Goal: Transaction & Acquisition: Purchase product/service

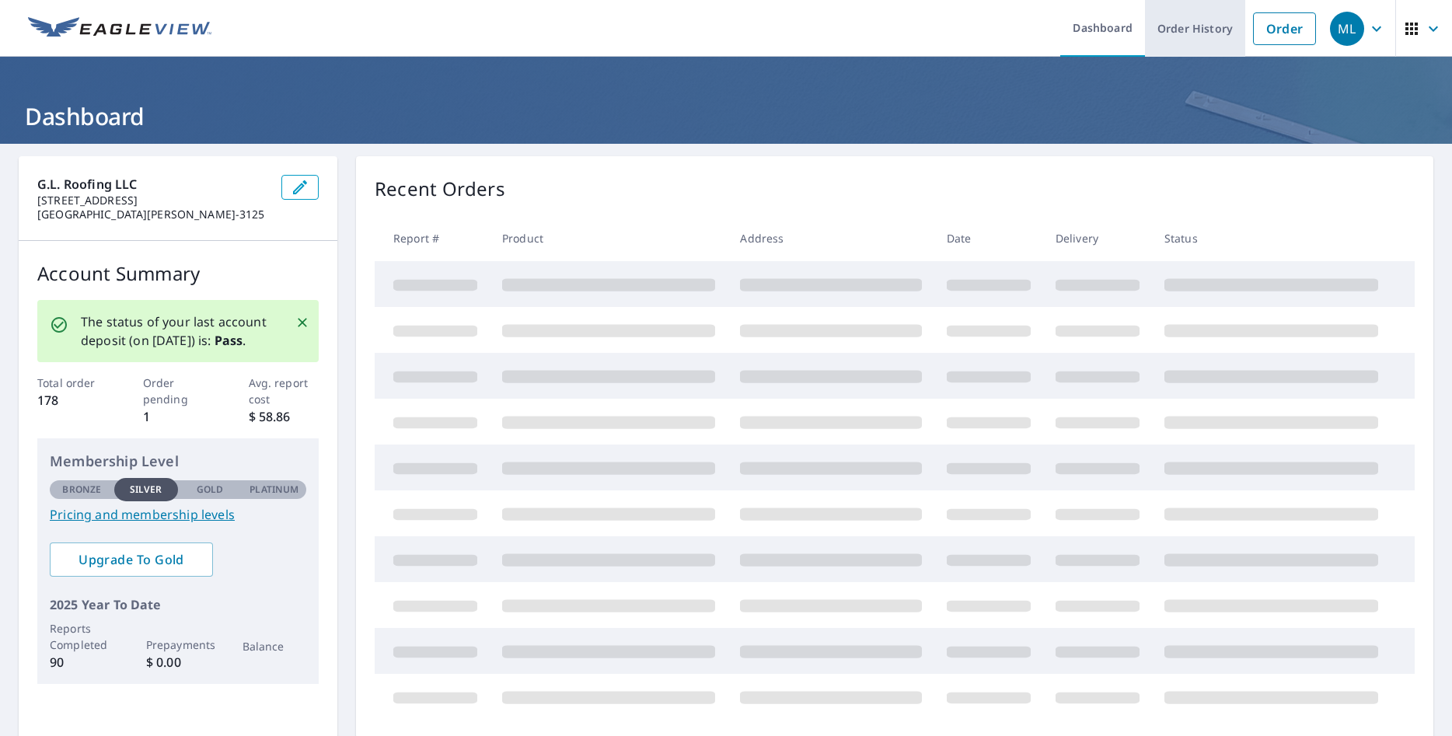
click at [1187, 26] on link "Order History" at bounding box center [1195, 28] width 100 height 57
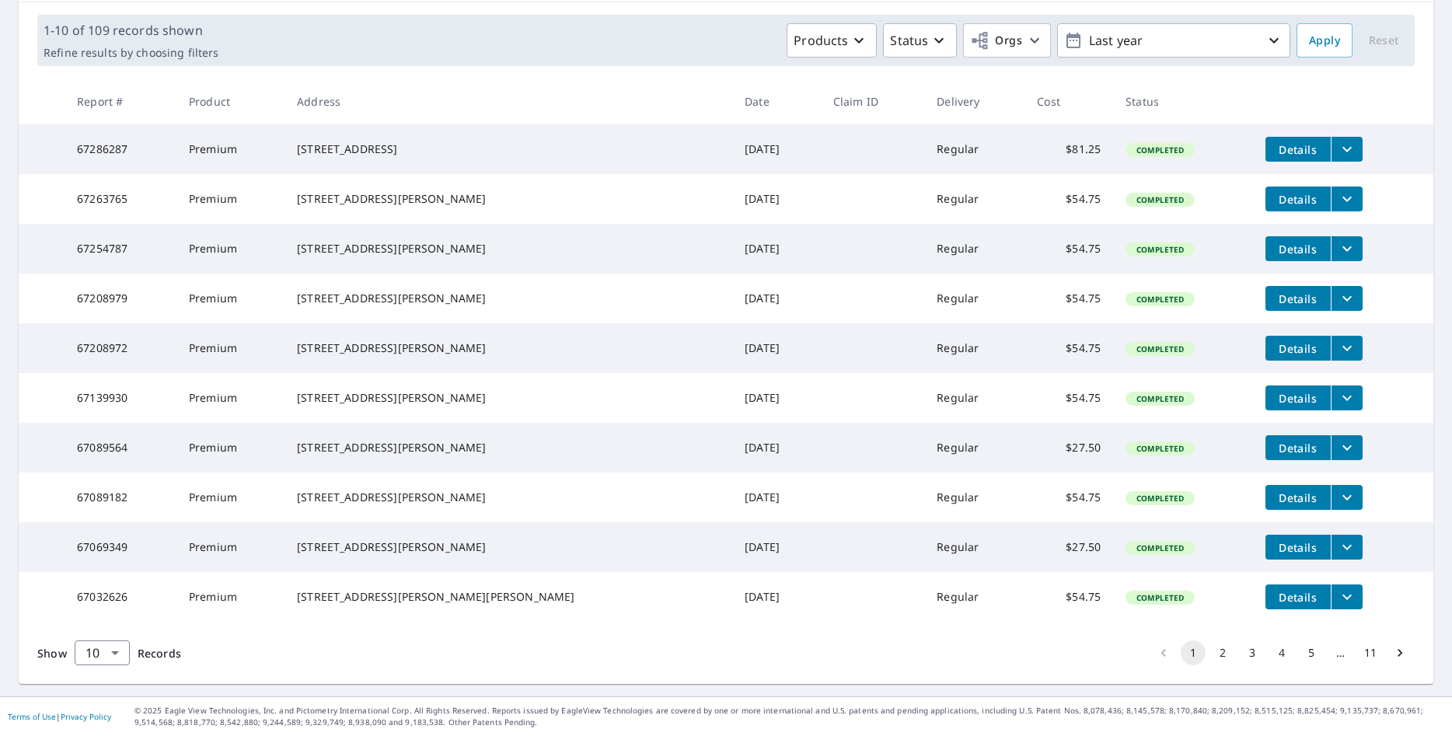
scroll to position [282, 0]
click at [1210, 654] on button "2" at bounding box center [1222, 652] width 25 height 25
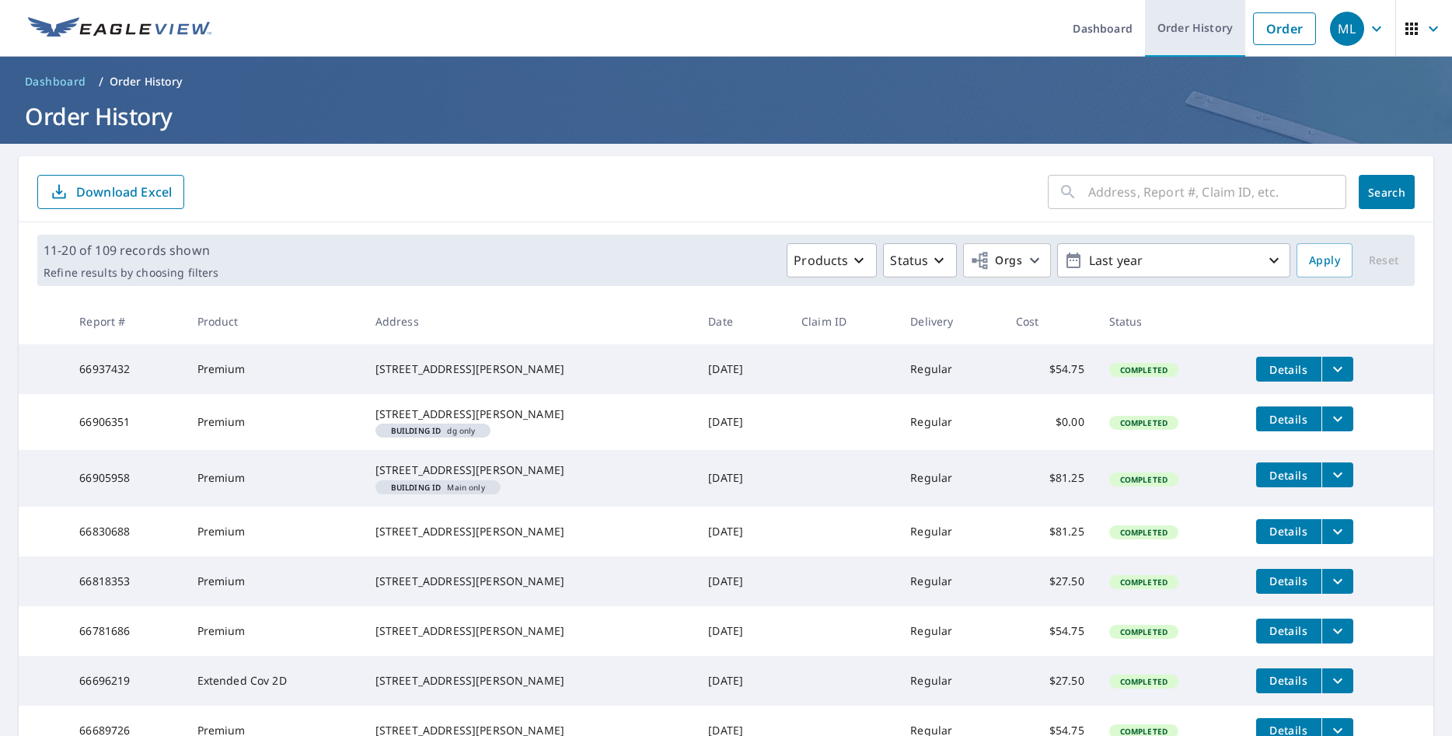
click at [1166, 26] on link "Order History" at bounding box center [1195, 28] width 100 height 57
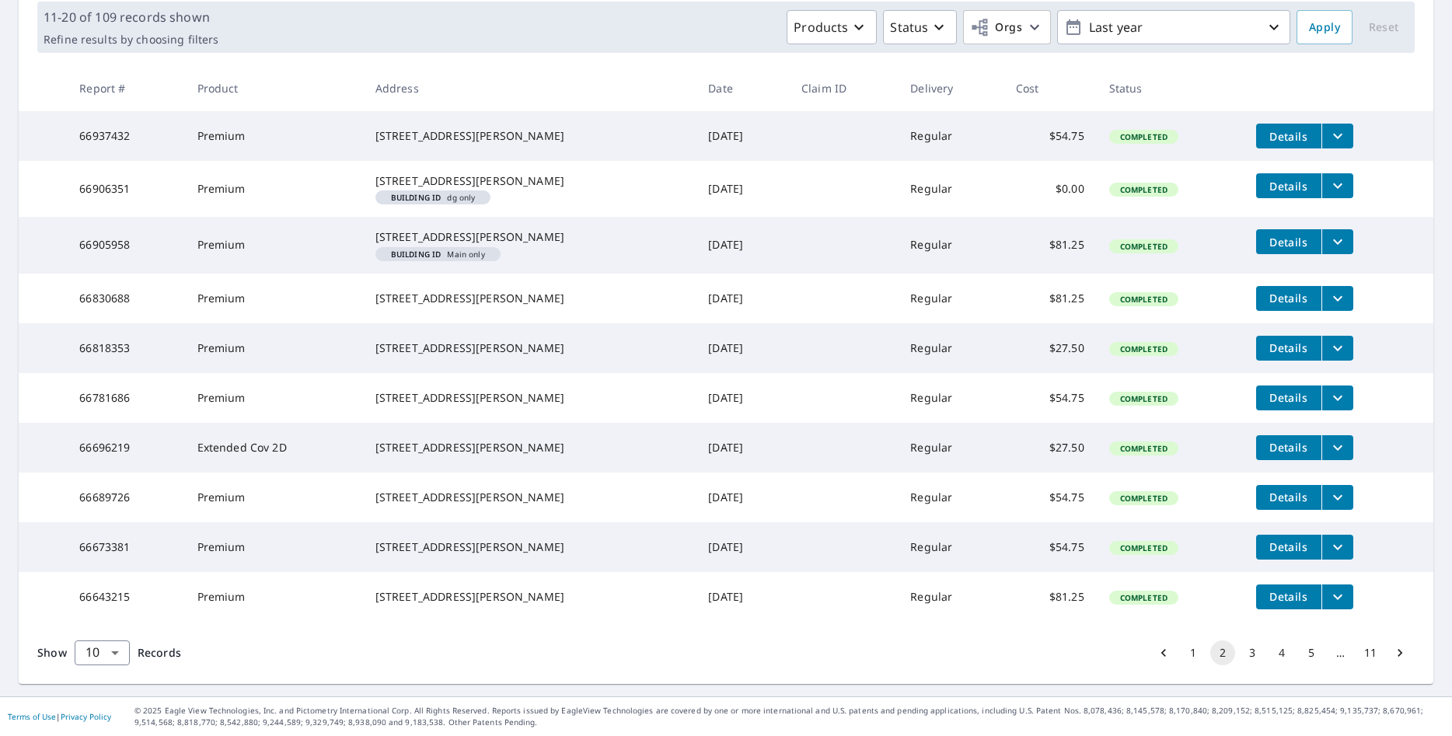
click at [1181, 656] on button "1" at bounding box center [1192, 652] width 25 height 25
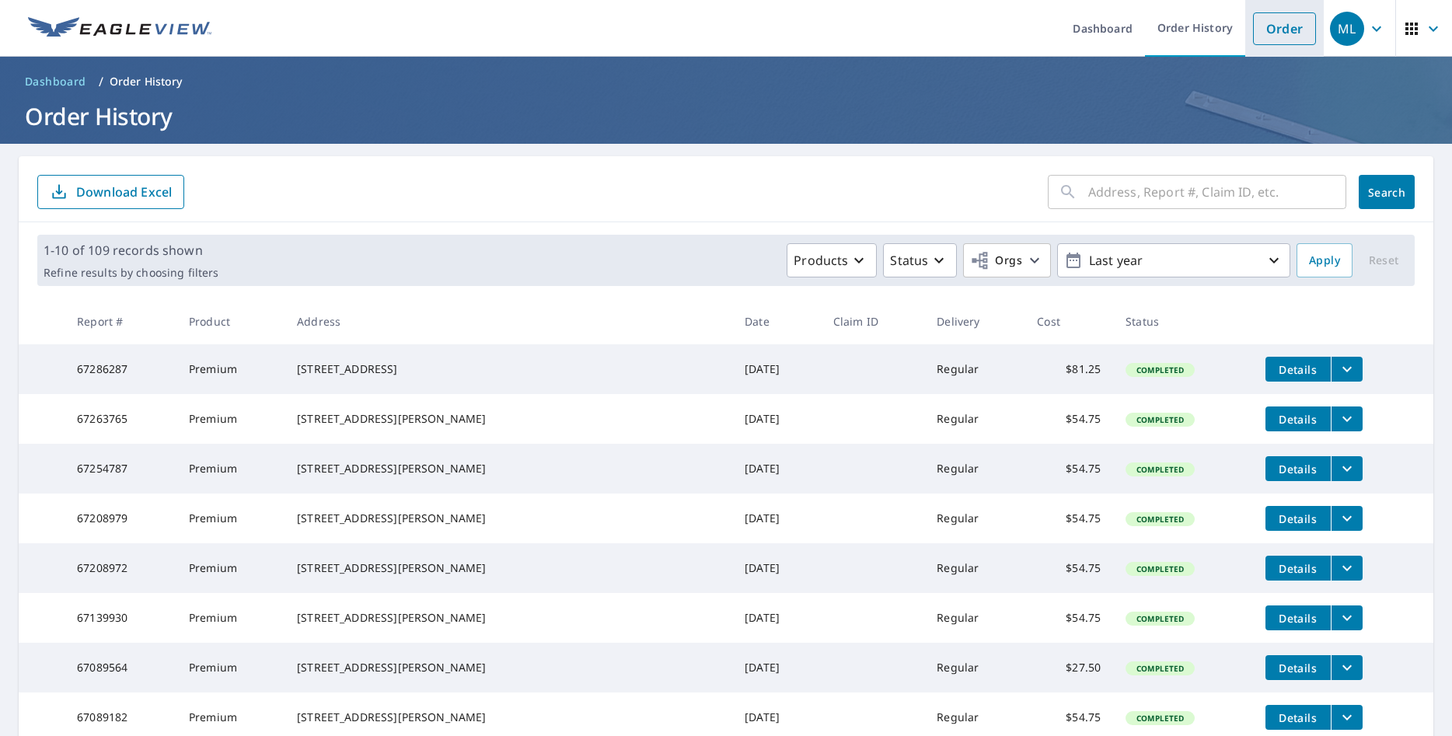
click at [1257, 40] on link "Order" at bounding box center [1284, 28] width 63 height 33
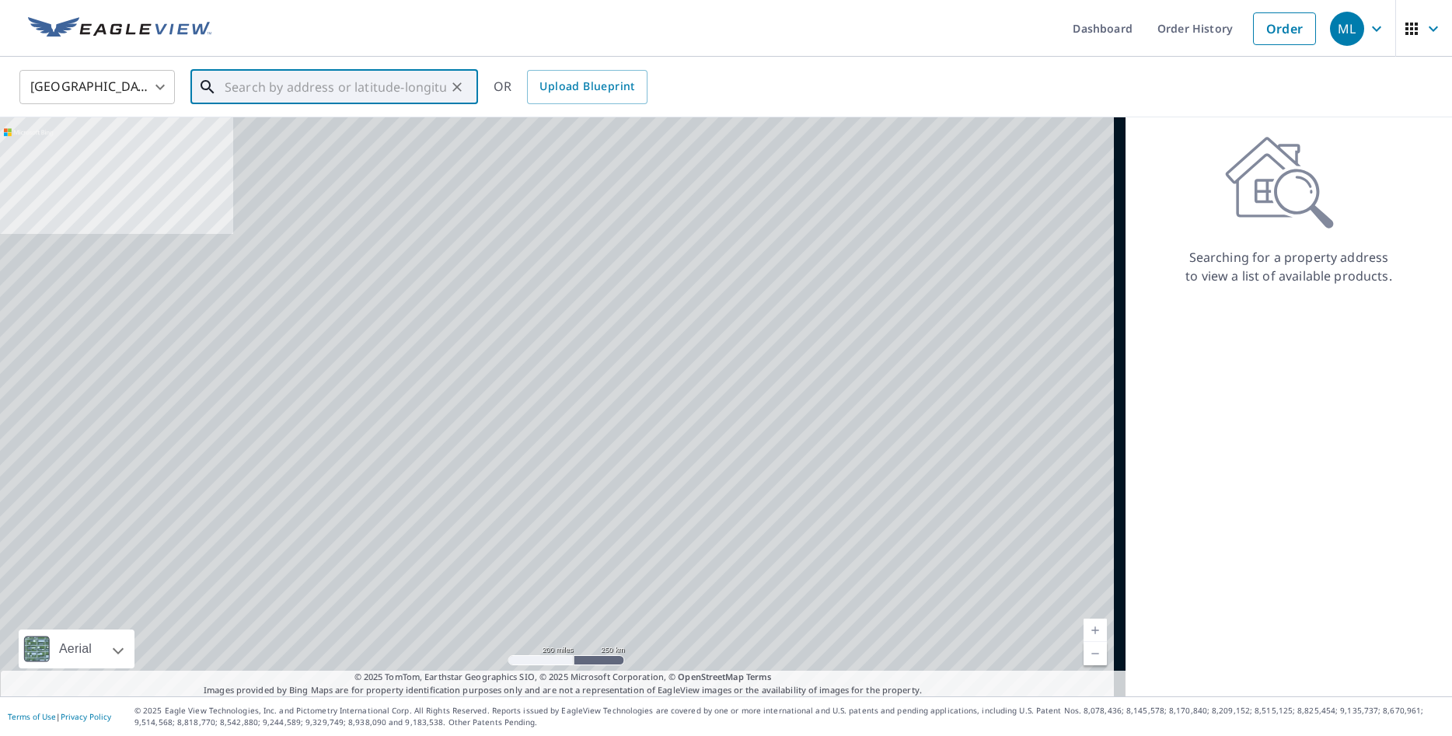
click at [301, 96] on input "text" at bounding box center [335, 87] width 221 height 44
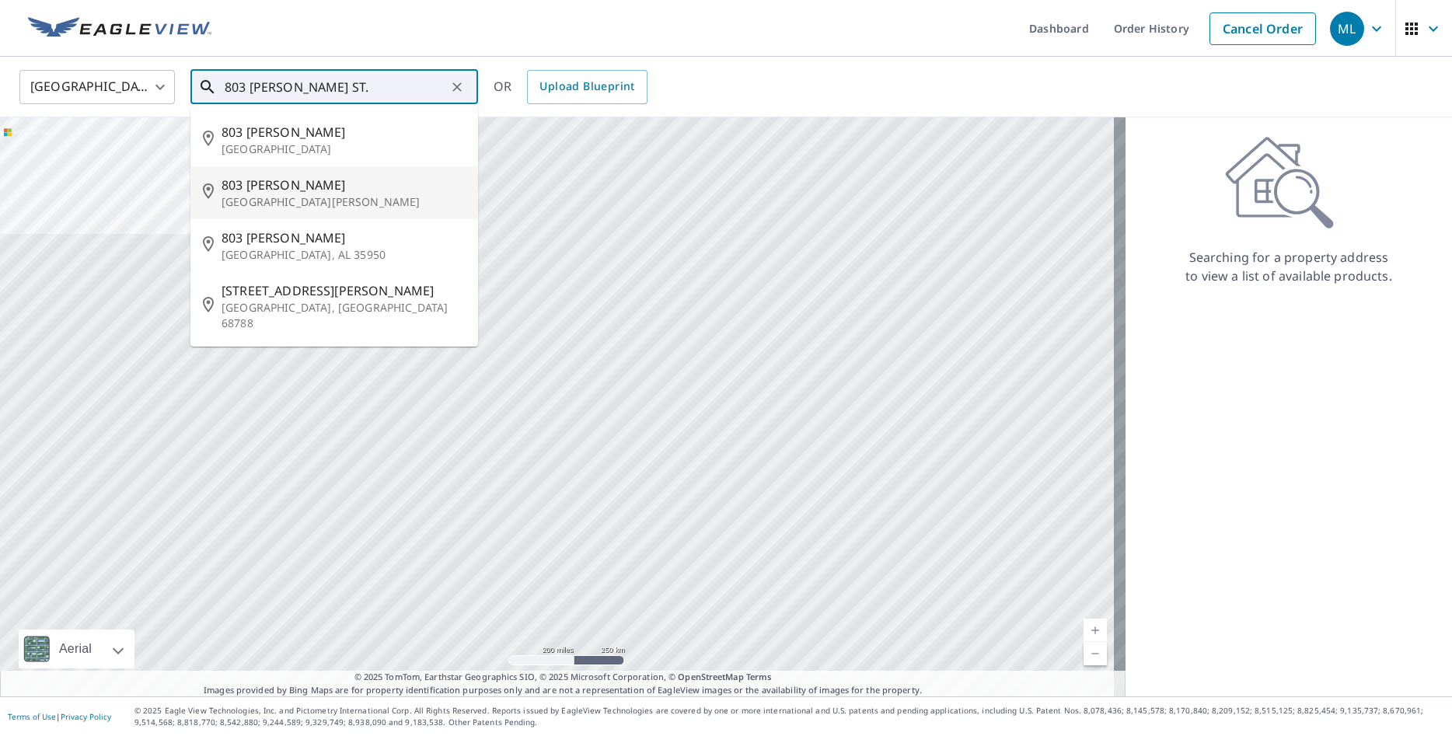
click at [256, 207] on p "[GEOGRAPHIC_DATA][PERSON_NAME]" at bounding box center [343, 202] width 244 height 16
type input "[STREET_ADDRESS][PERSON_NAME][PERSON_NAME]"
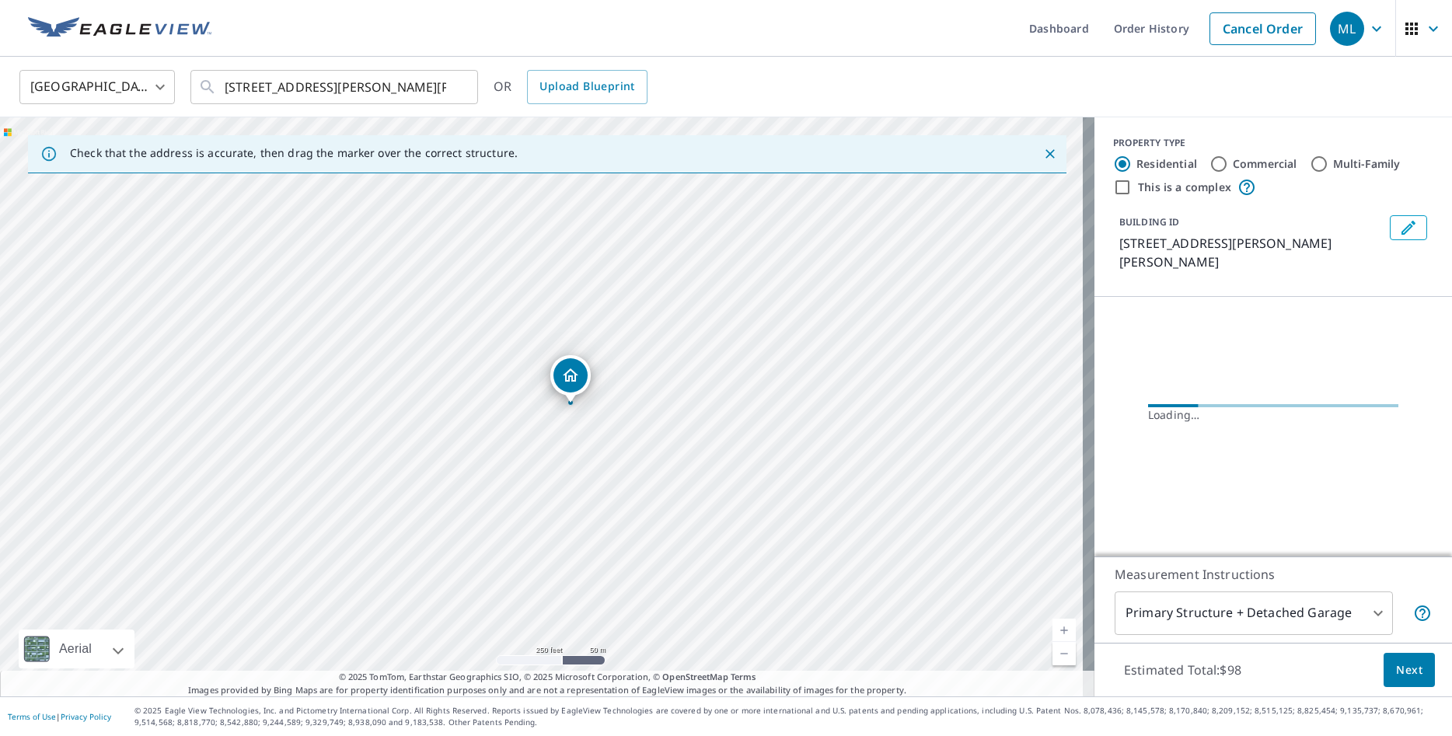
click at [1052, 633] on link "Current Level 17, Zoom In" at bounding box center [1063, 630] width 23 height 23
click at [1052, 627] on link "Current Level 17, Zoom In" at bounding box center [1063, 630] width 23 height 23
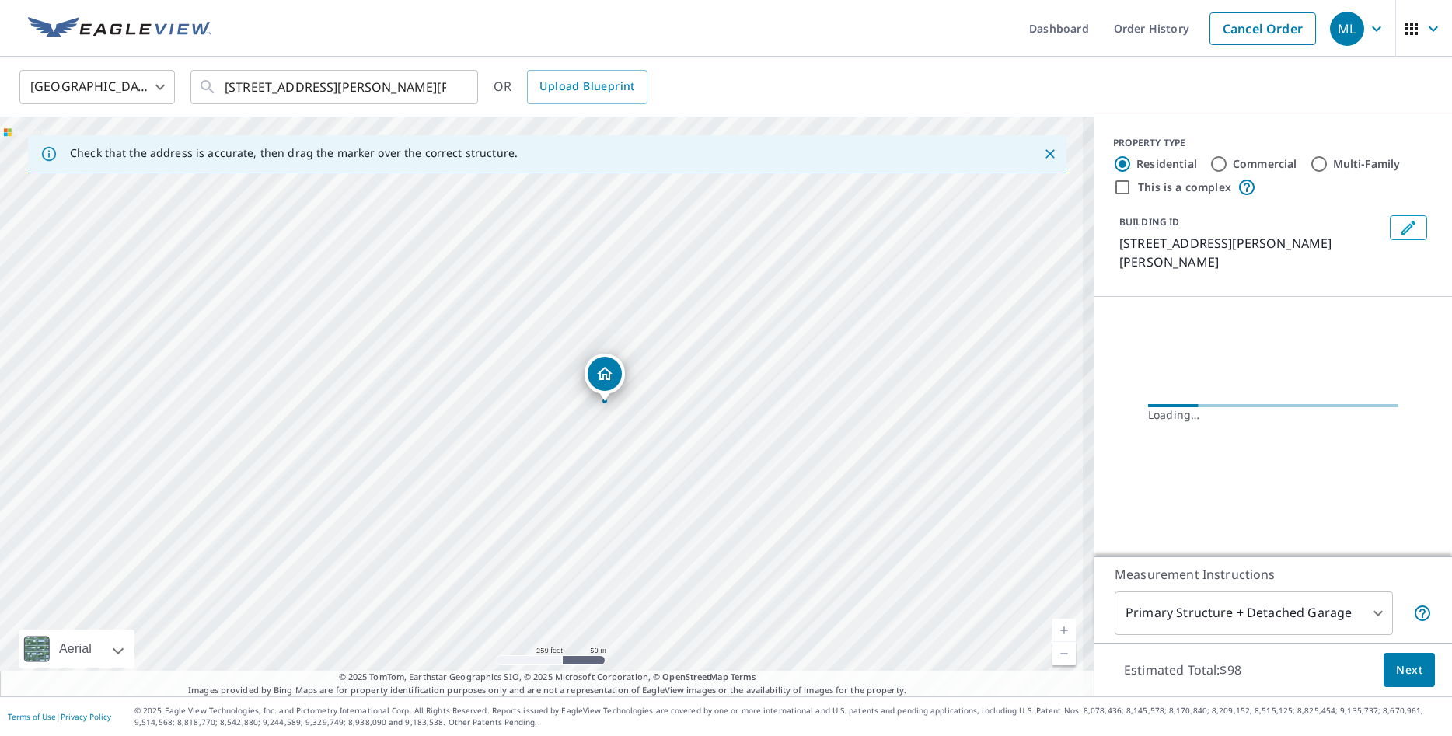
click at [1052, 627] on link "Current Level 17.925037942318777, Zoom In" at bounding box center [1063, 630] width 23 height 23
click at [1052, 627] on link "Current Level 18.391003701464424, Zoom In Disabled" at bounding box center [1063, 630] width 23 height 23
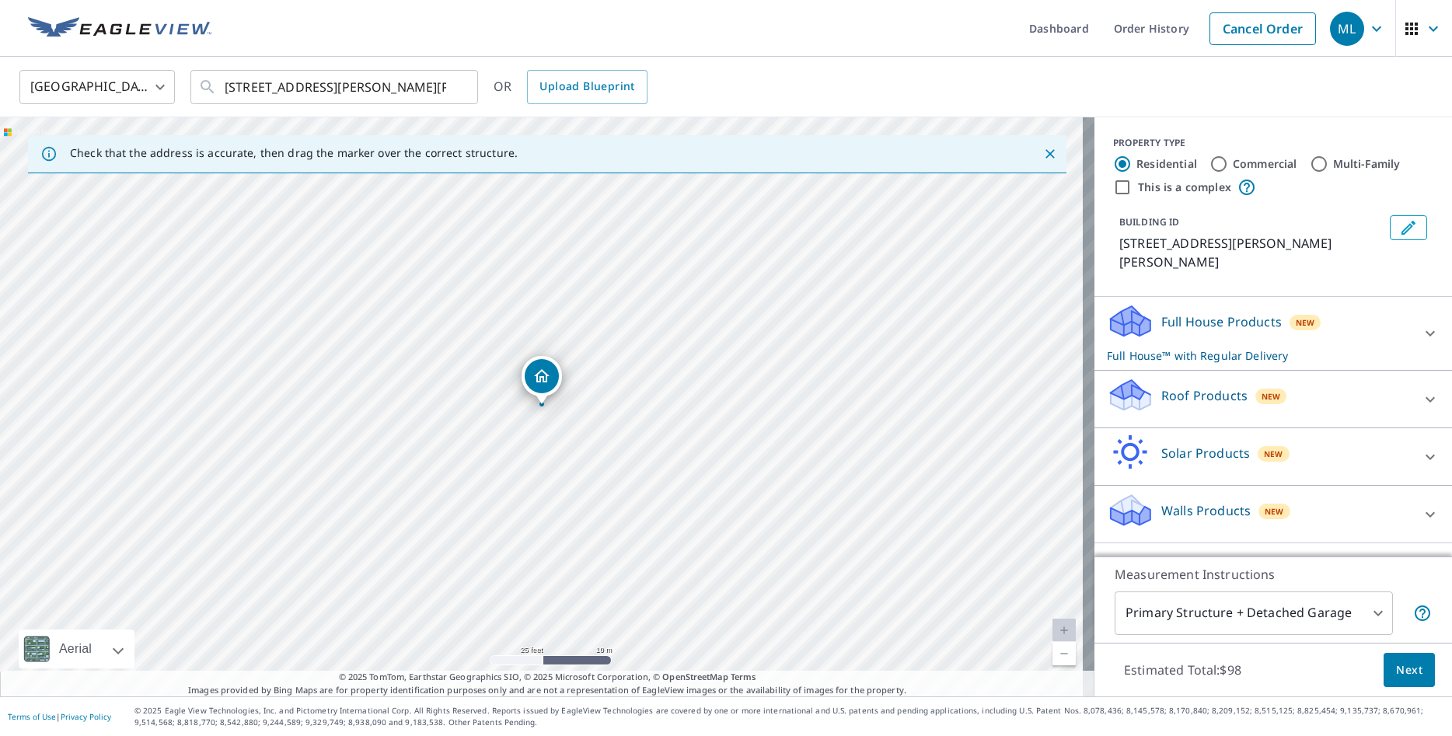
click at [1052, 627] on link "Current Level 20, Zoom In Disabled" at bounding box center [1063, 630] width 23 height 23
click at [1207, 386] on p "Roof Products" at bounding box center [1204, 395] width 86 height 19
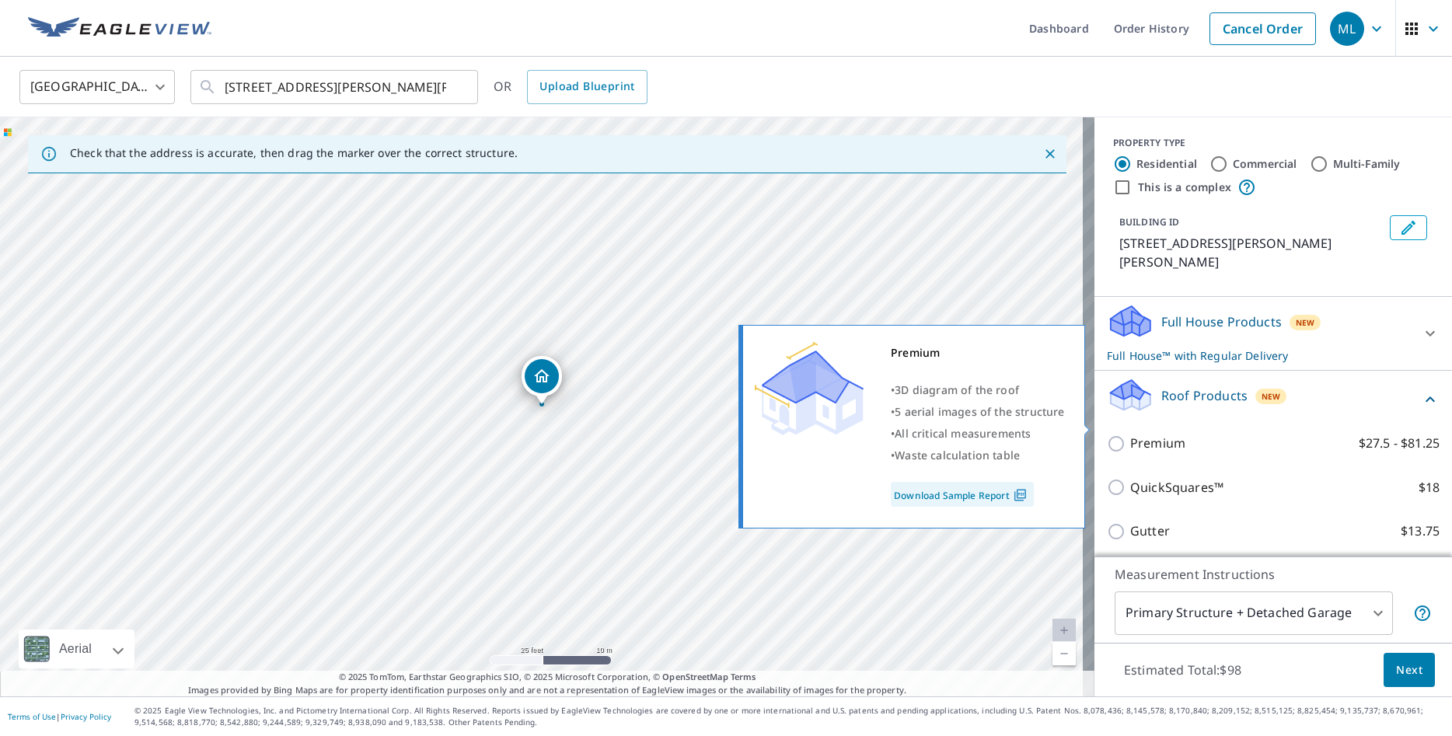
click at [1107, 434] on input "Premium $27.5 - $81.25" at bounding box center [1118, 443] width 23 height 19
checkbox input "true"
checkbox input "false"
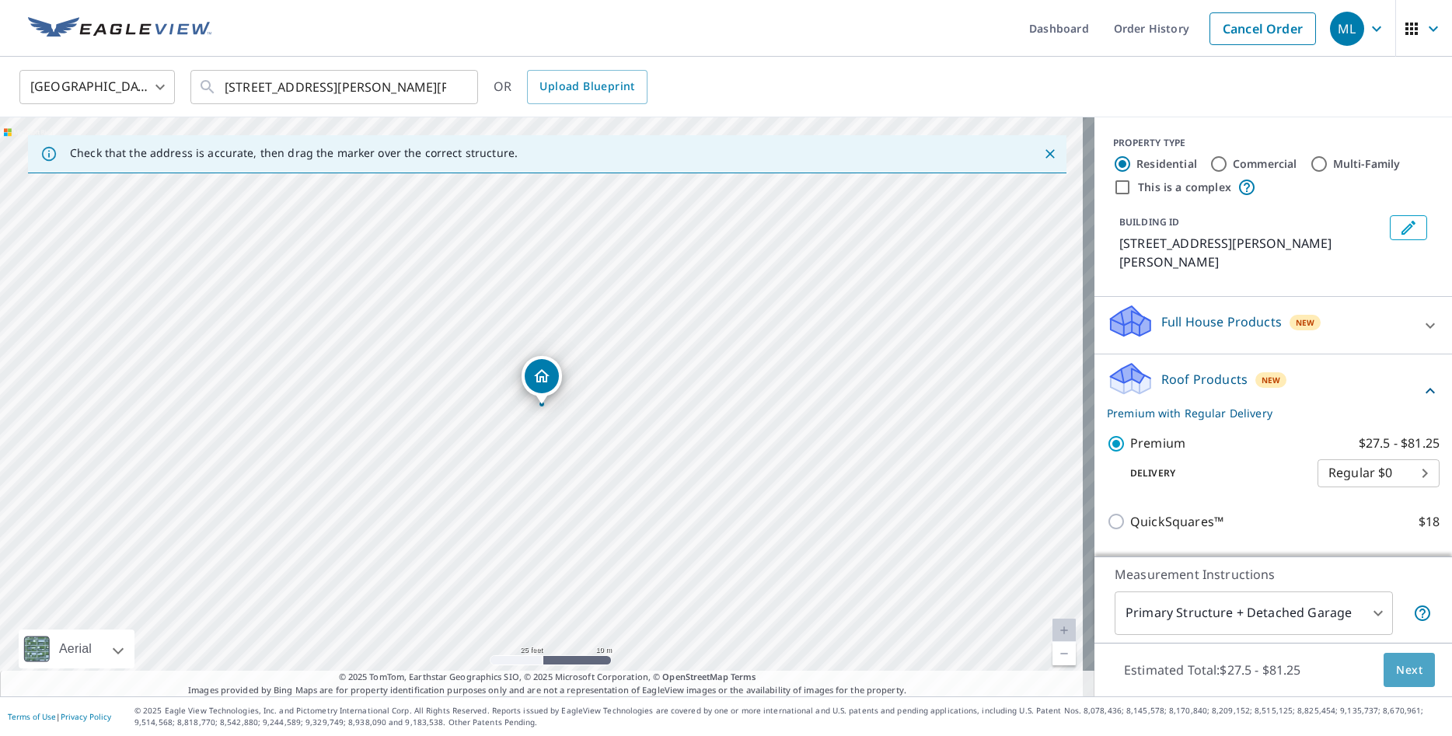
click at [1396, 672] on span "Next" at bounding box center [1409, 669] width 26 height 19
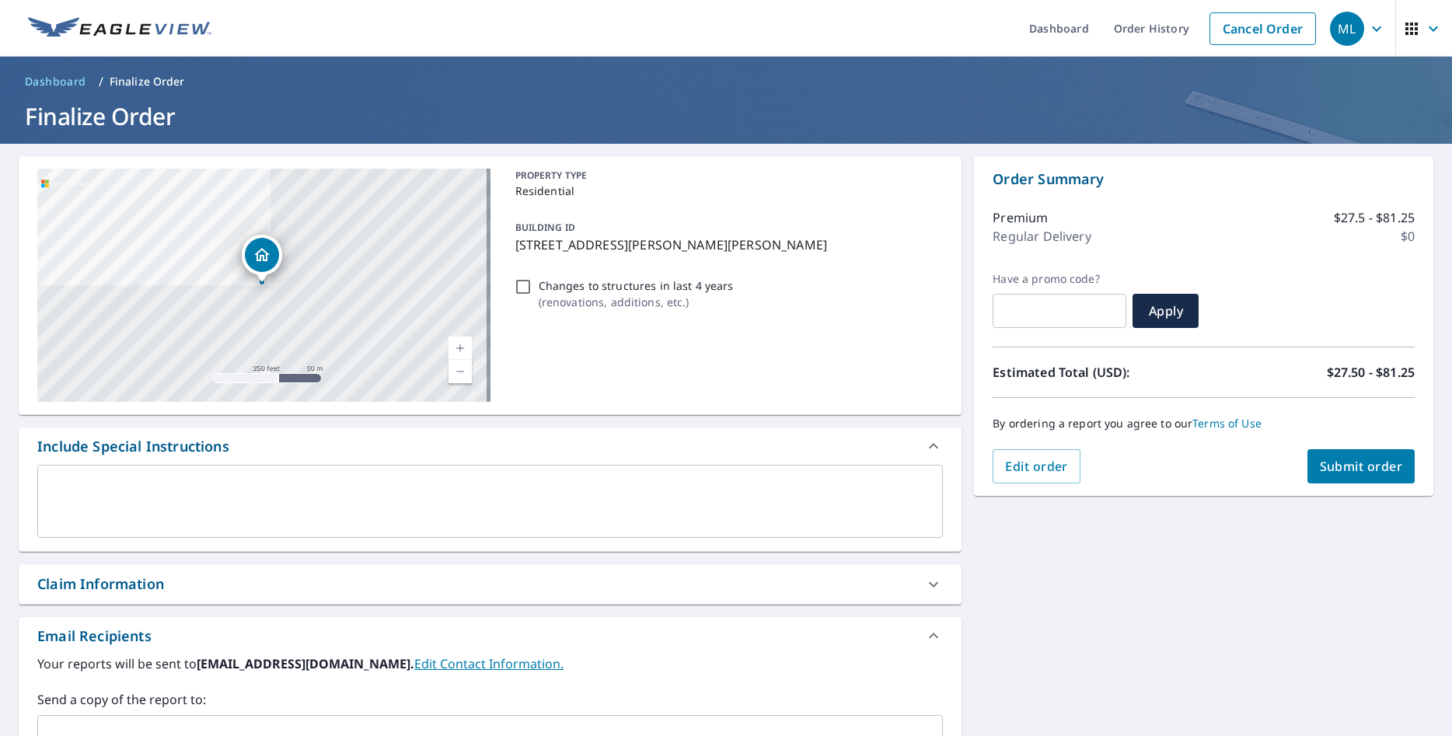
click at [1351, 471] on span "Submit order" at bounding box center [1360, 466] width 83 height 17
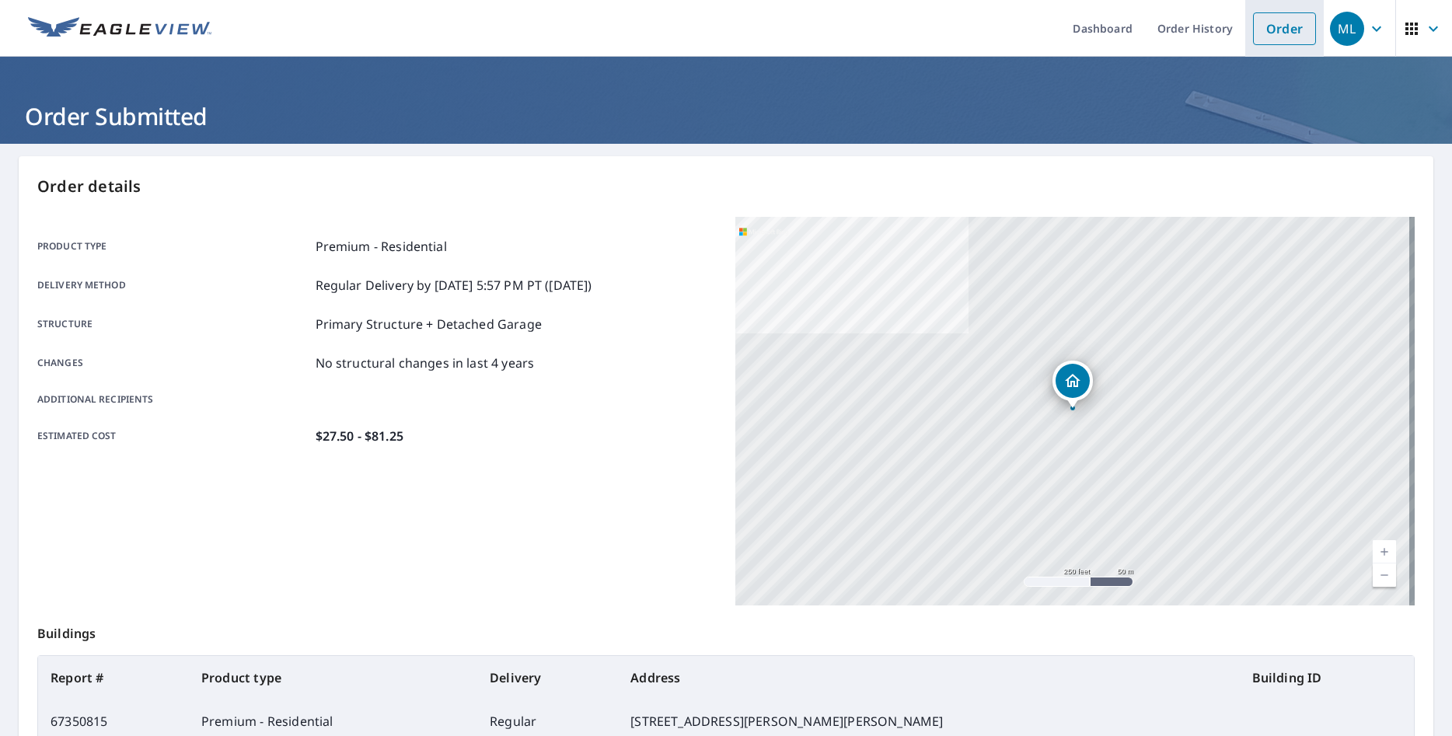
click at [1263, 26] on link "Order" at bounding box center [1284, 28] width 63 height 33
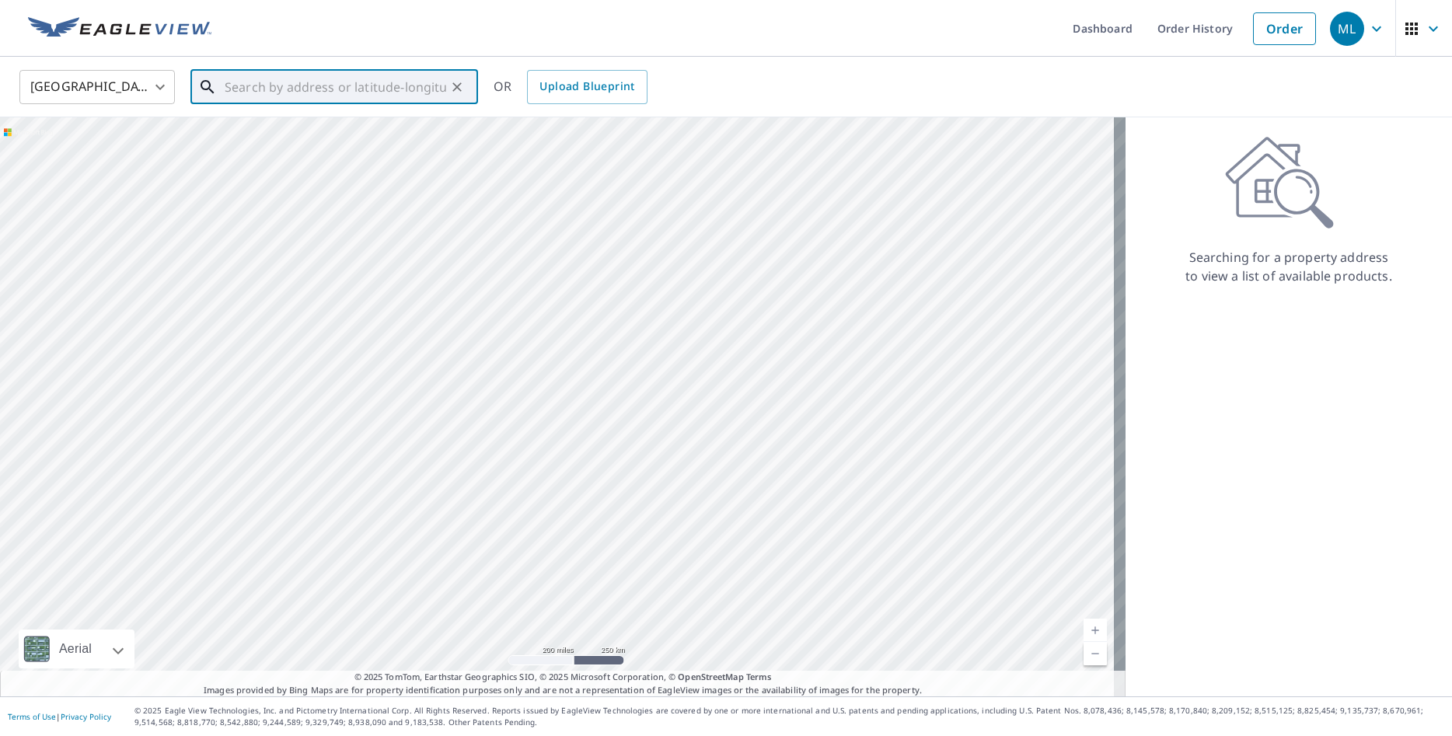
click at [293, 91] on input "text" at bounding box center [335, 87] width 221 height 44
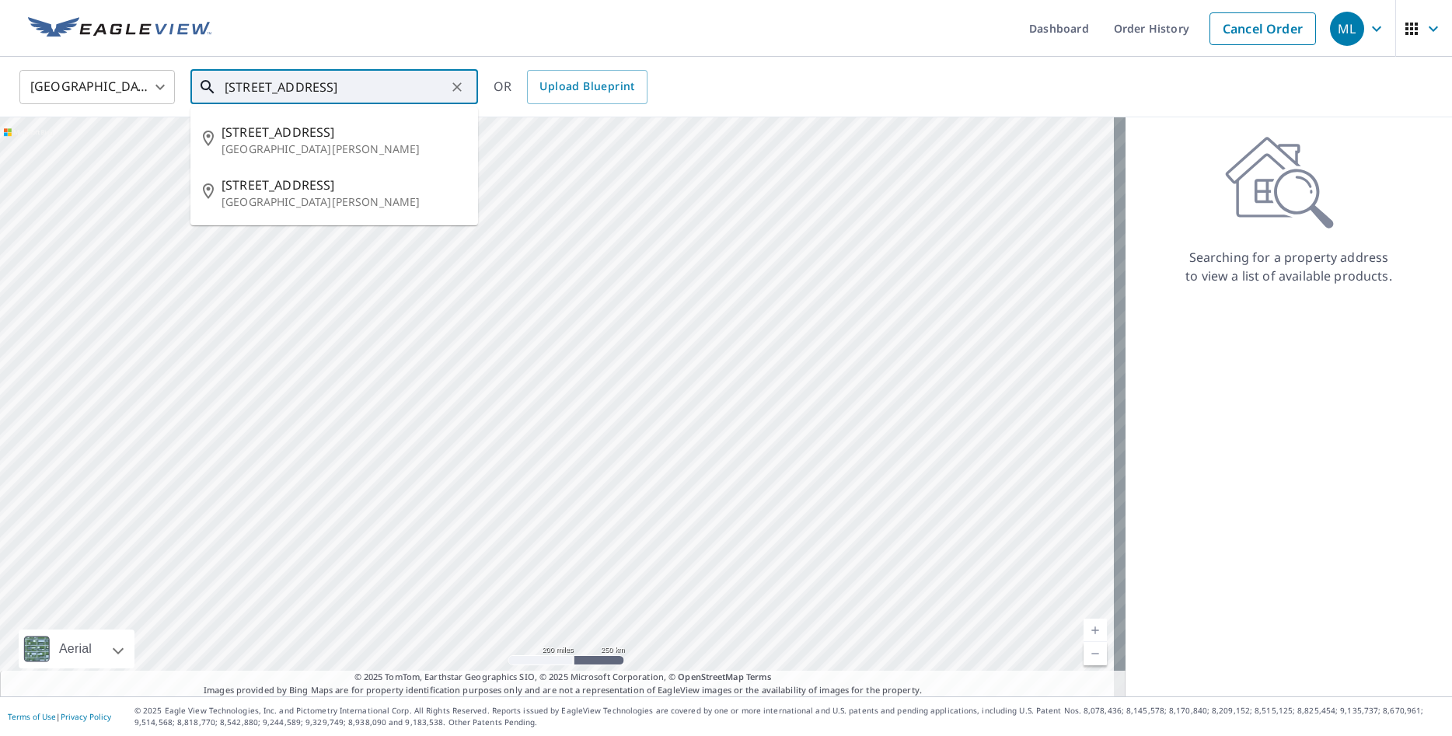
click at [267, 84] on input "[STREET_ADDRESS]" at bounding box center [335, 87] width 221 height 44
click at [270, 85] on input "[STREET_ADDRESS]" at bounding box center [335, 87] width 221 height 44
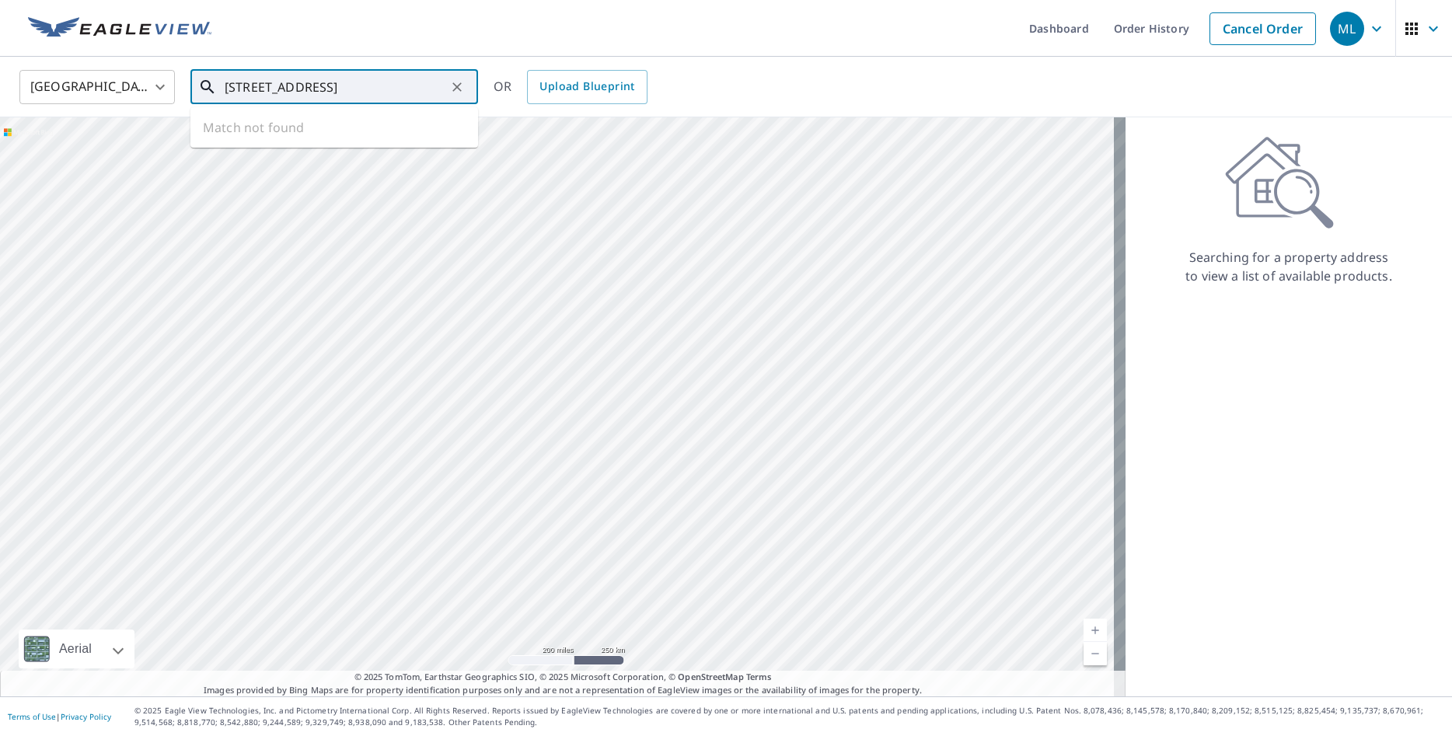
click at [291, 88] on input "[STREET_ADDRESS]" at bounding box center [335, 87] width 221 height 44
click at [285, 86] on input "[STREET_ADDRESS] Q.8 80701" at bounding box center [335, 87] width 221 height 44
click at [399, 124] on ul "Match not found" at bounding box center [334, 127] width 288 height 40
type input "17560 CO. RD. Q.8 80701"
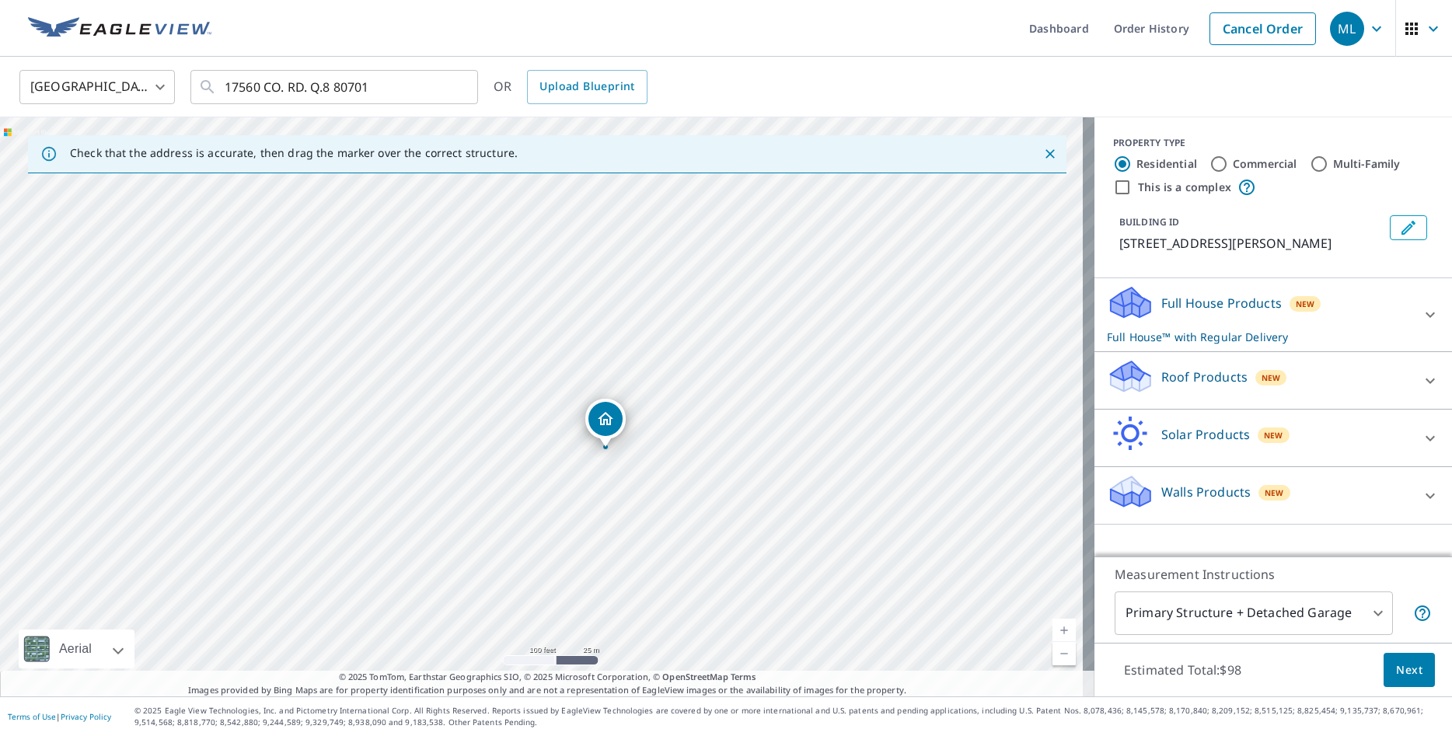
click at [1057, 626] on link "Current Level 18, Zoom In" at bounding box center [1063, 630] width 23 height 23
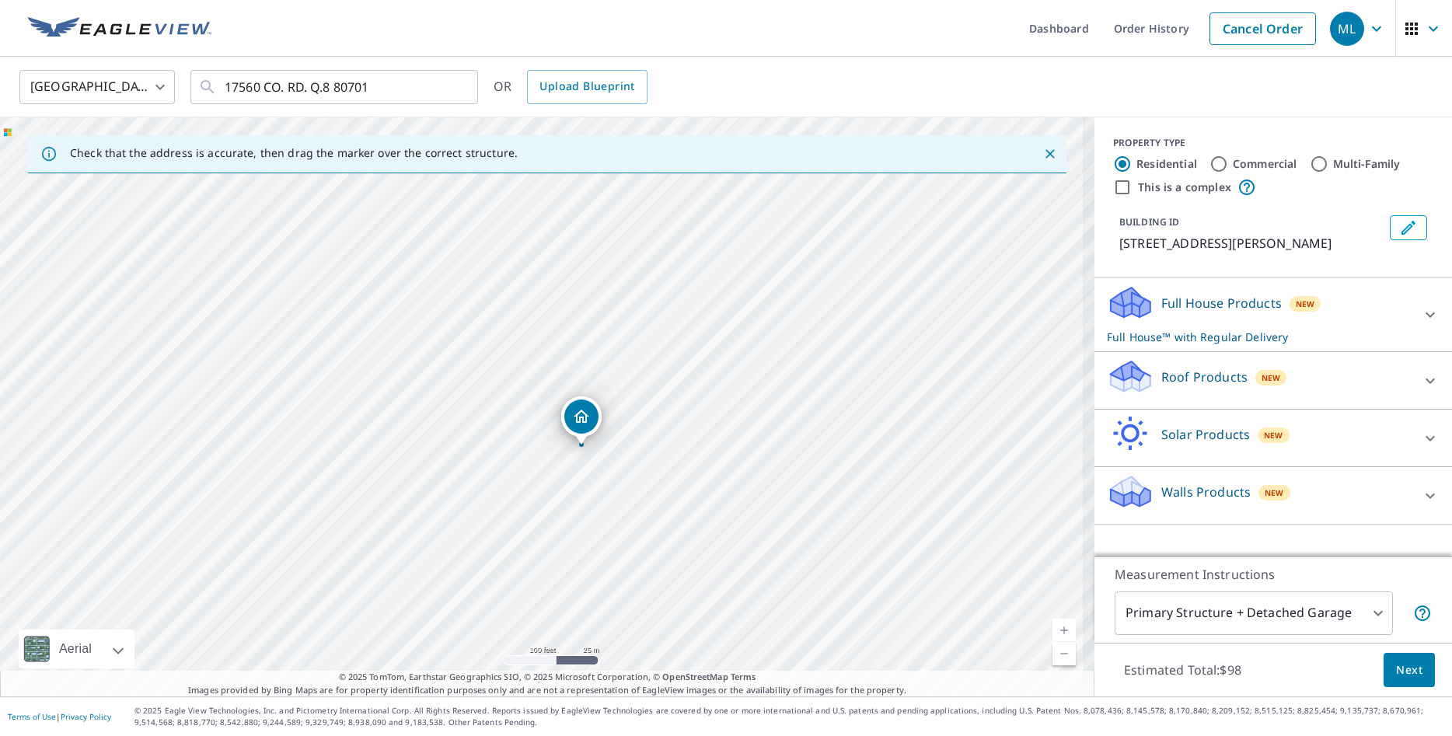
click at [1057, 626] on link "Current Level 18, Zoom In" at bounding box center [1063, 630] width 23 height 23
click at [1057, 626] on link "Current Level 18.96829114027266, Zoom In Disabled" at bounding box center [1063, 630] width 23 height 23
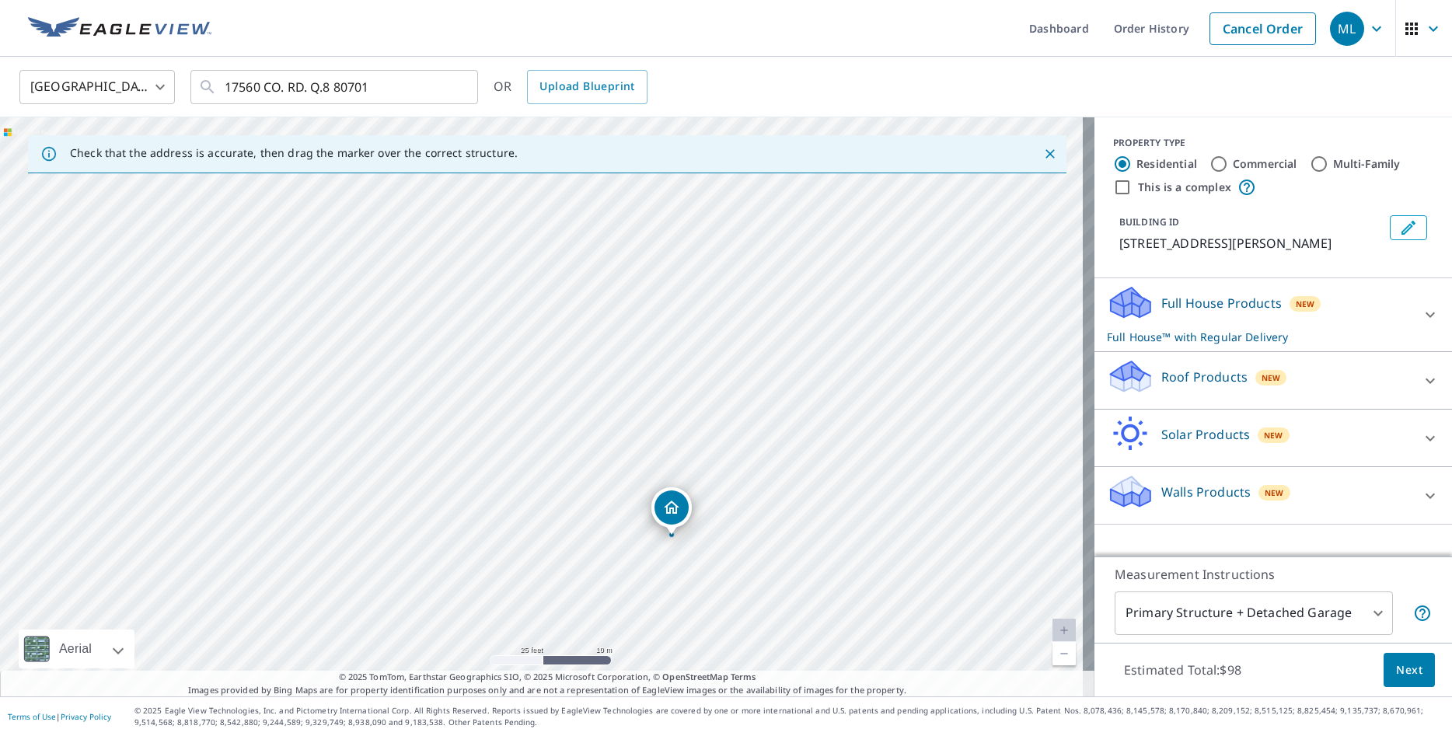
click at [1057, 626] on link "Current Level 20, Zoom In Disabled" at bounding box center [1063, 630] width 23 height 23
drag, startPoint x: 671, startPoint y: 509, endPoint x: 720, endPoint y: 453, distance: 74.9
click at [1261, 384] on span "New" at bounding box center [1270, 377] width 19 height 12
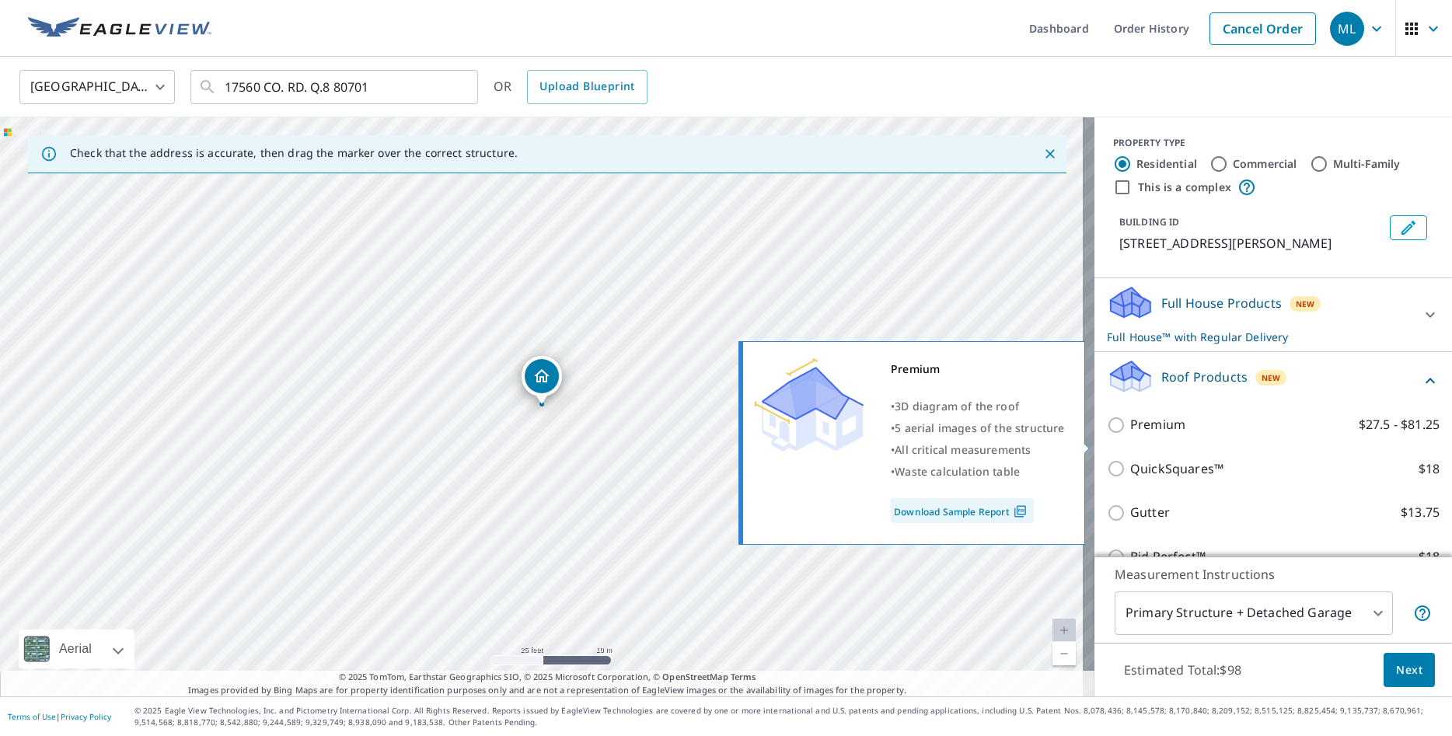
click at [1114, 434] on input "Premium $27.5 - $81.25" at bounding box center [1118, 425] width 23 height 19
checkbox input "true"
checkbox input "false"
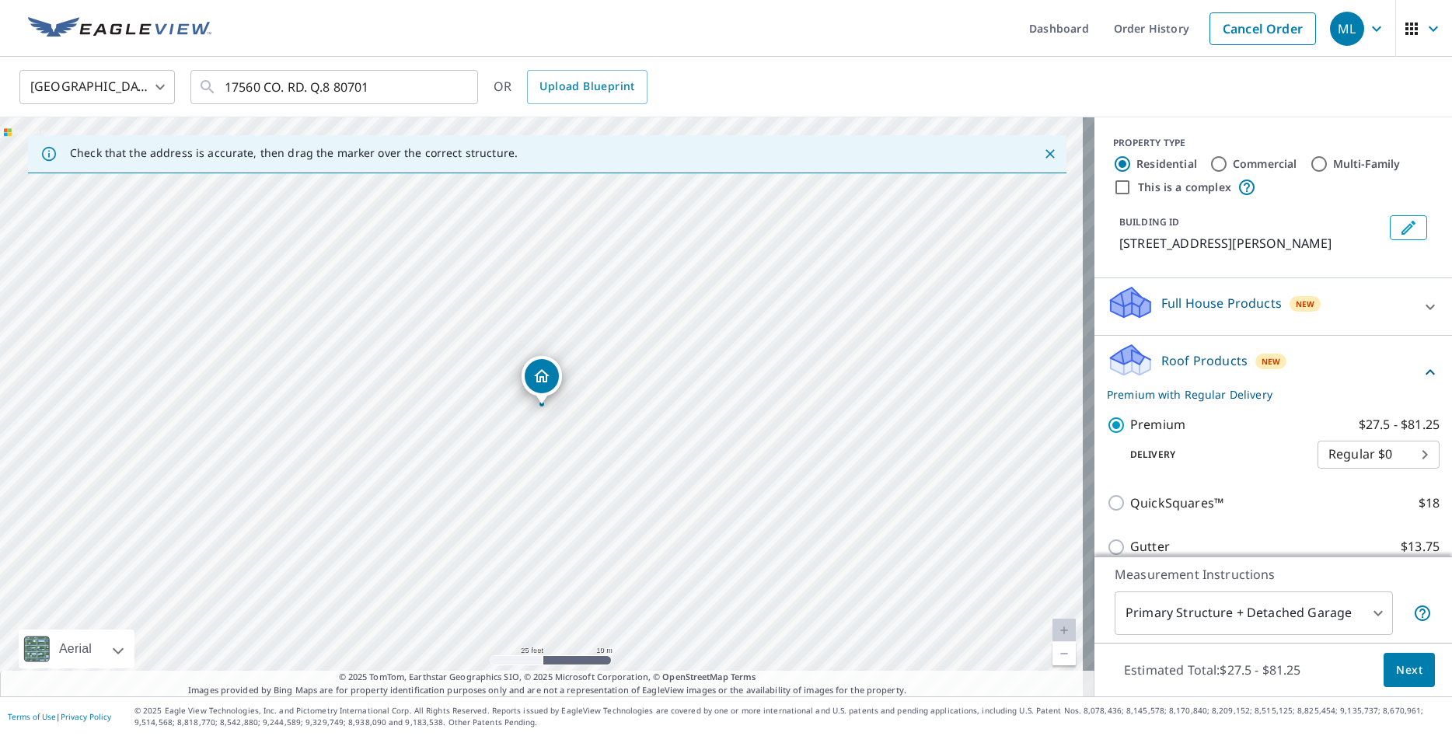
click at [1404, 671] on span "Next" at bounding box center [1409, 669] width 26 height 19
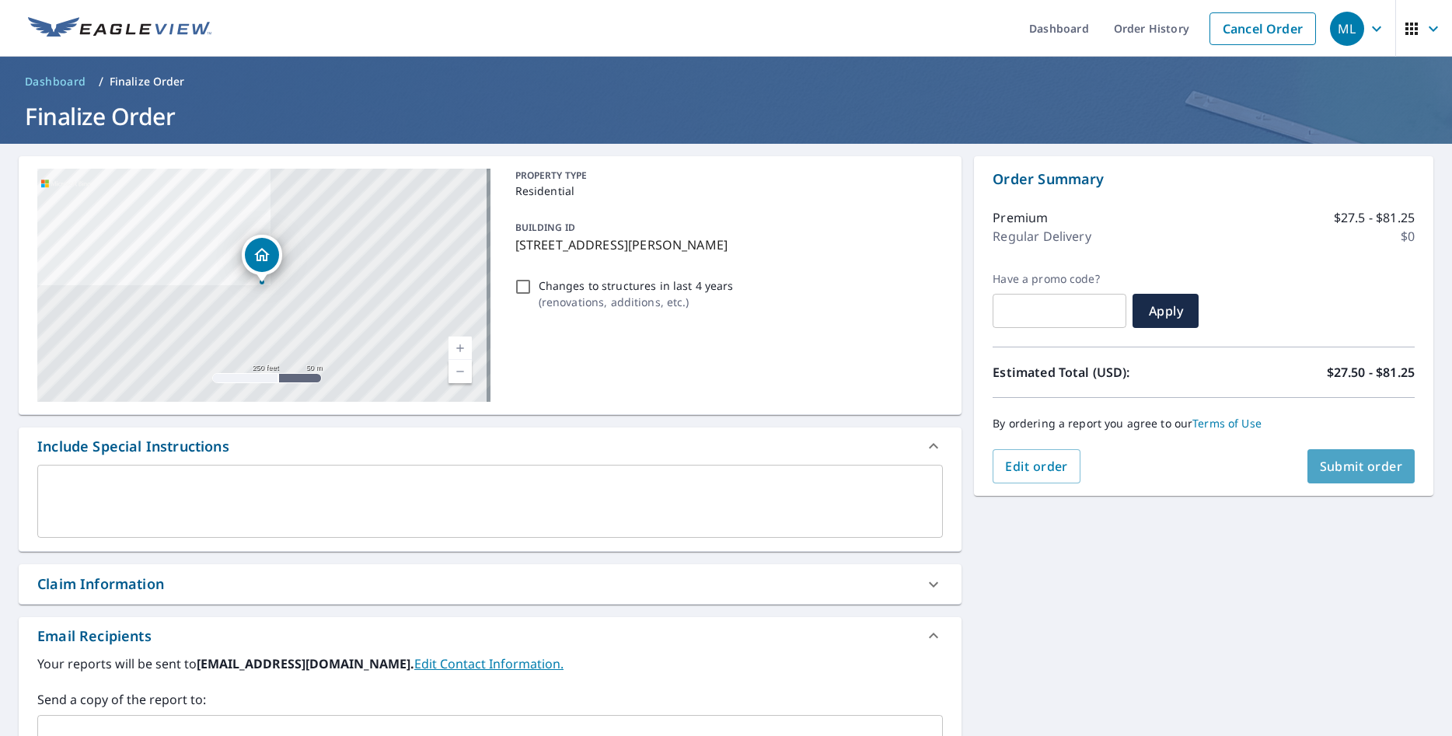
click at [1353, 470] on span "Submit order" at bounding box center [1360, 466] width 83 height 17
